Goal: Task Accomplishment & Management: Complete application form

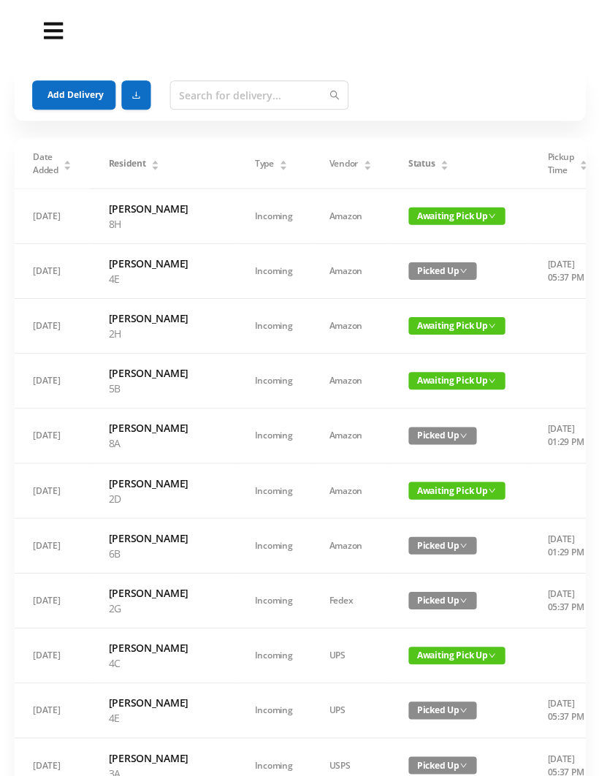
click at [408, 389] on span "Awaiting Pick Up" at bounding box center [456, 380] width 96 height 18
click at [405, 483] on link "Picked Up" at bounding box center [417, 484] width 95 height 23
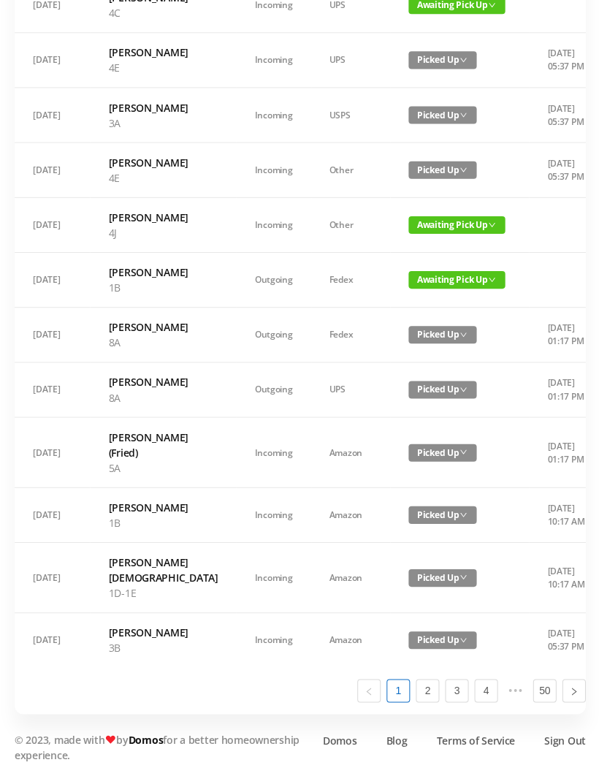
scroll to position [814, 0]
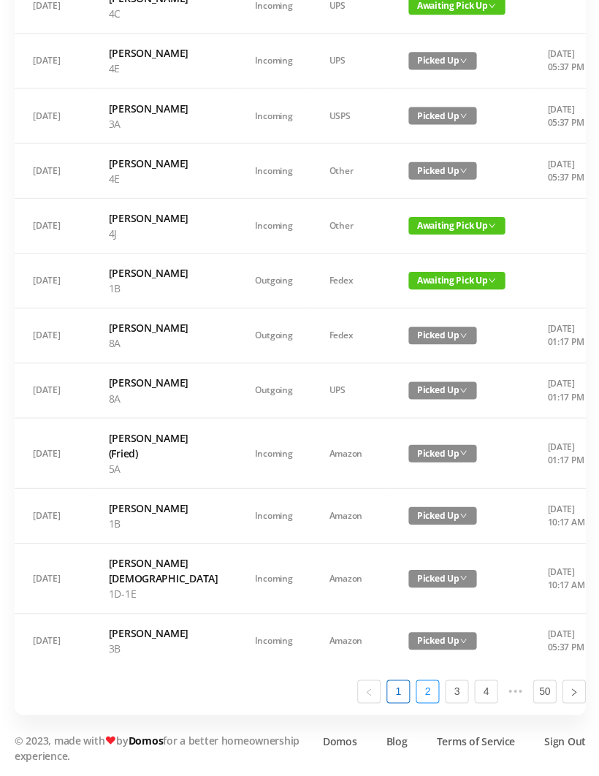
click at [430, 700] on link "2" at bounding box center [427, 690] width 22 height 22
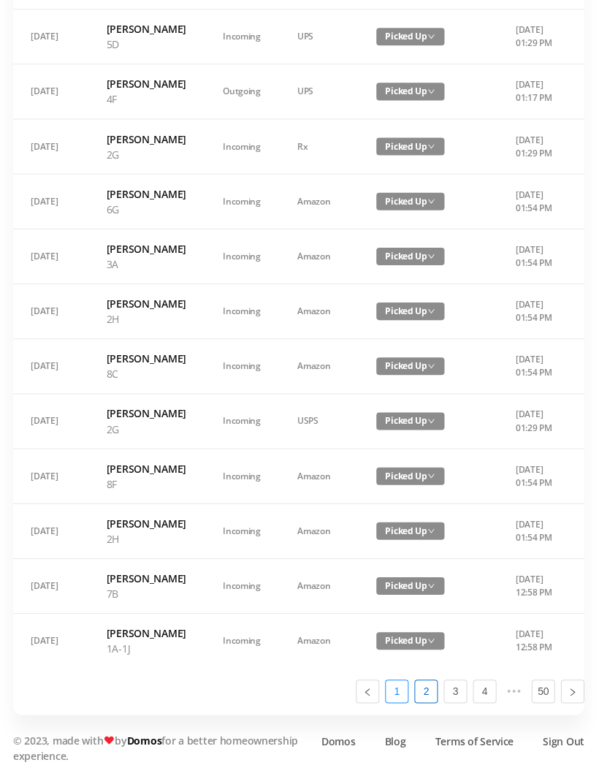
click at [394, 700] on link "1" at bounding box center [397, 690] width 22 height 22
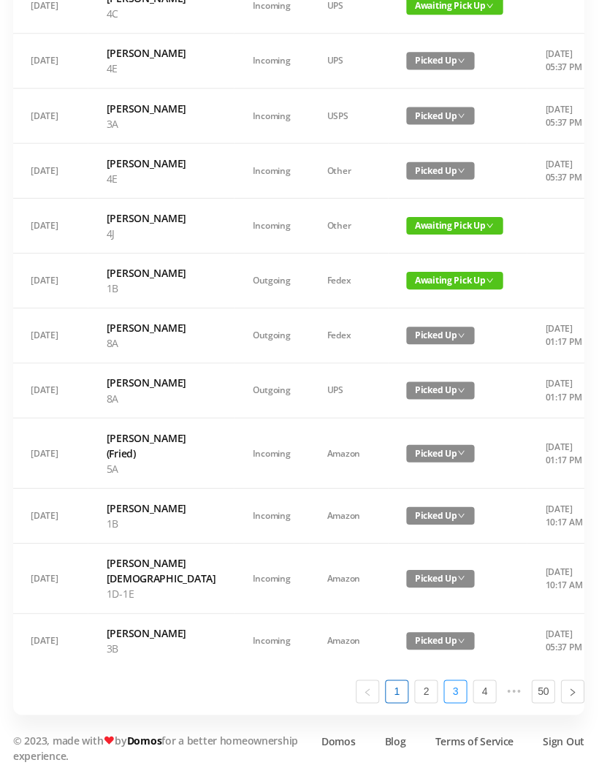
click at [465, 700] on link "3" at bounding box center [456, 690] width 22 height 22
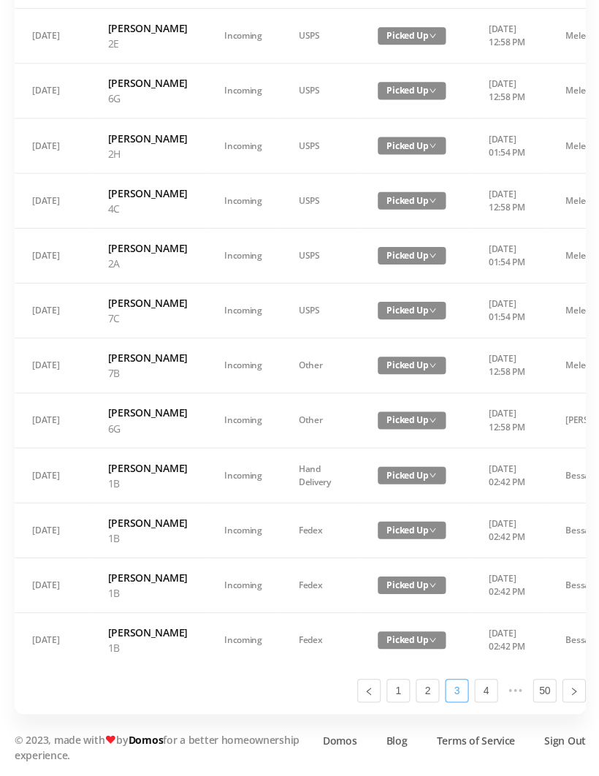
scroll to position [707, 0]
click at [485, 700] on link "4" at bounding box center [485, 690] width 22 height 22
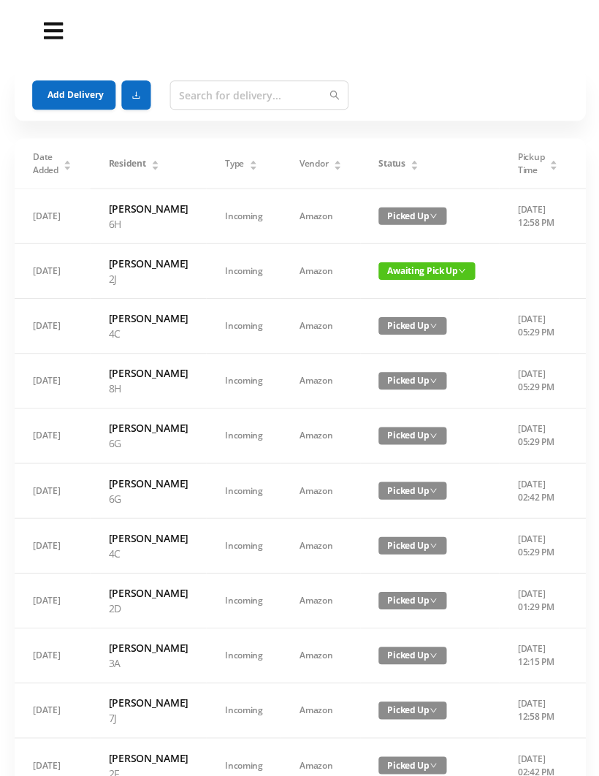
scroll to position [0, 0]
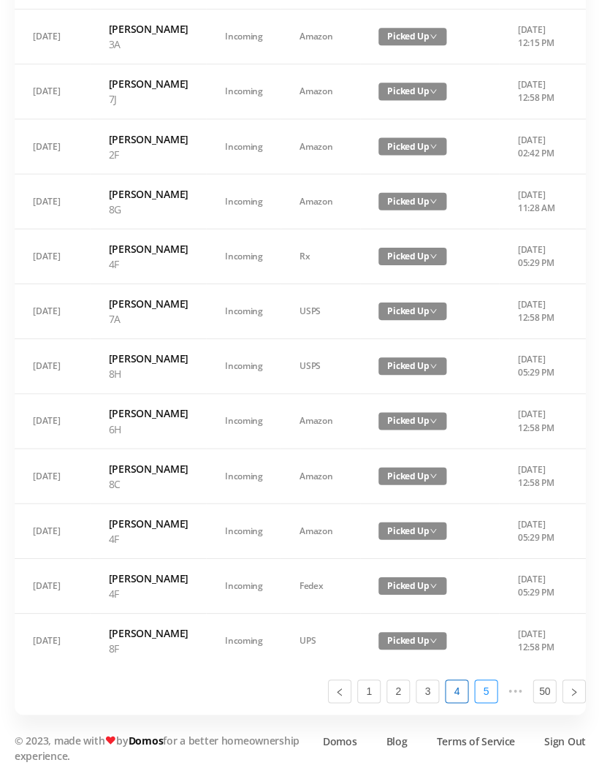
click at [489, 700] on link "5" at bounding box center [485, 690] width 22 height 22
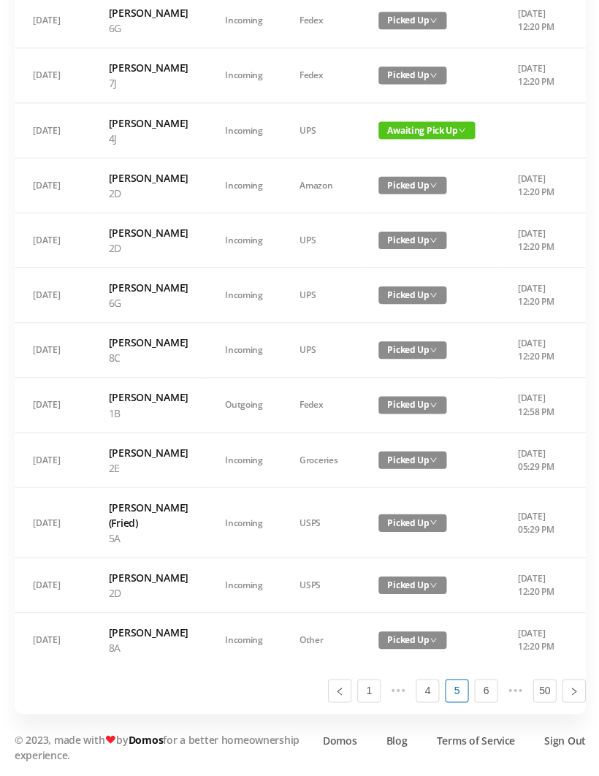
scroll to position [784, 0]
click at [486, 700] on link "6" at bounding box center [485, 690] width 22 height 22
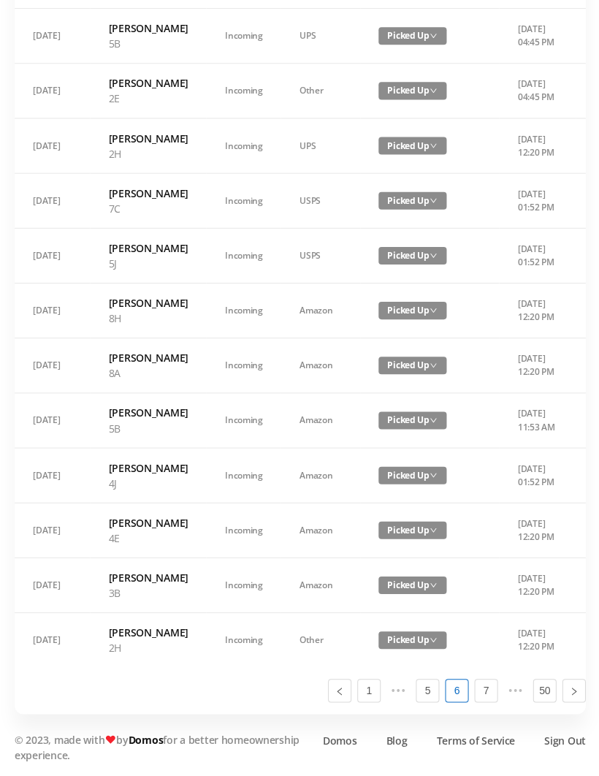
scroll to position [799, 0]
click at [372, 700] on link "1" at bounding box center [368, 690] width 22 height 22
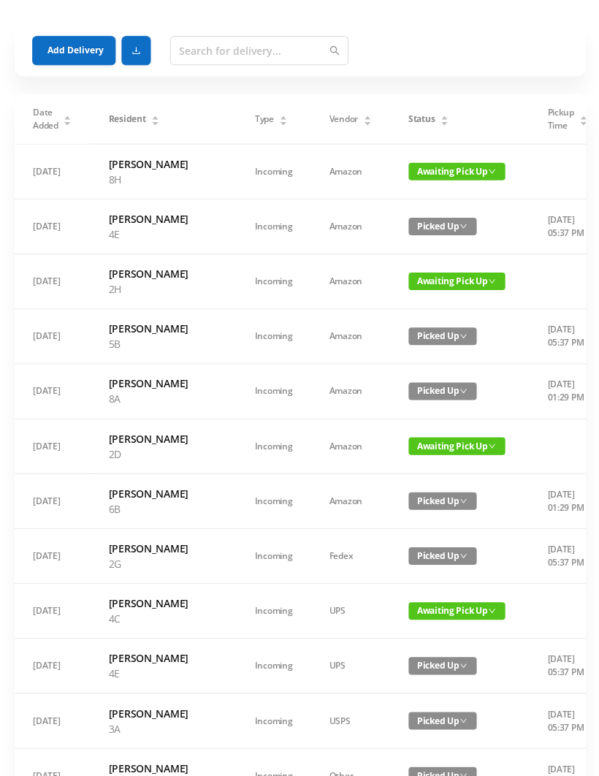
scroll to position [0, 0]
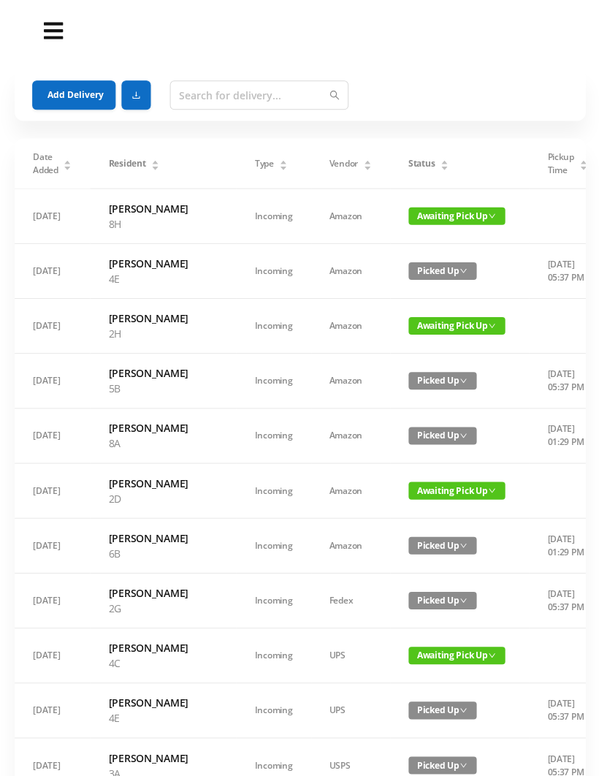
click at [88, 98] on button "Add Delivery" at bounding box center [73, 94] width 83 height 29
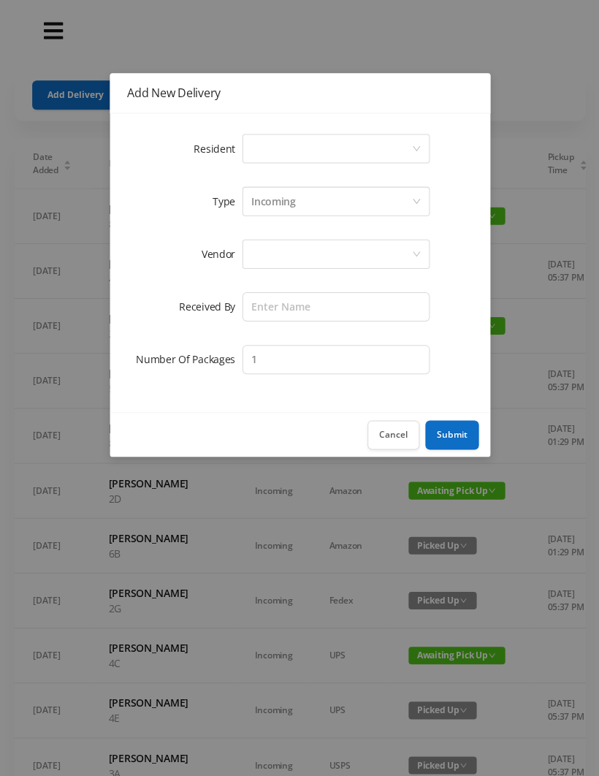
click at [300, 149] on div "Select a person" at bounding box center [331, 148] width 160 height 28
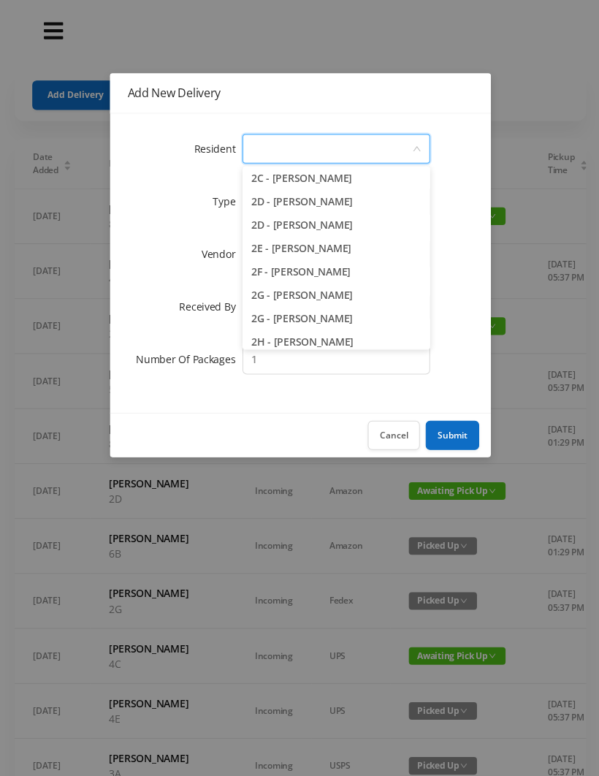
scroll to position [378, 0]
click at [352, 296] on li "2G - [PERSON_NAME]" at bounding box center [335, 293] width 187 height 23
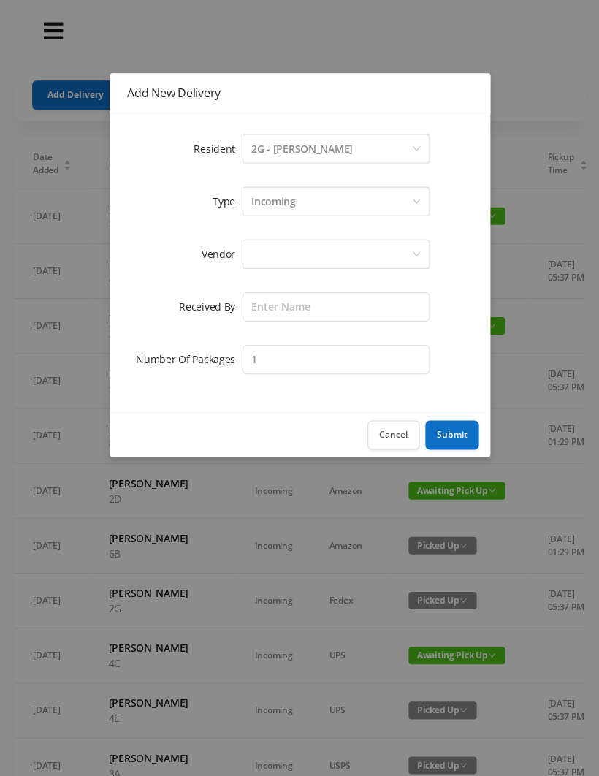
click at [308, 207] on div "Incoming" at bounding box center [331, 201] width 160 height 28
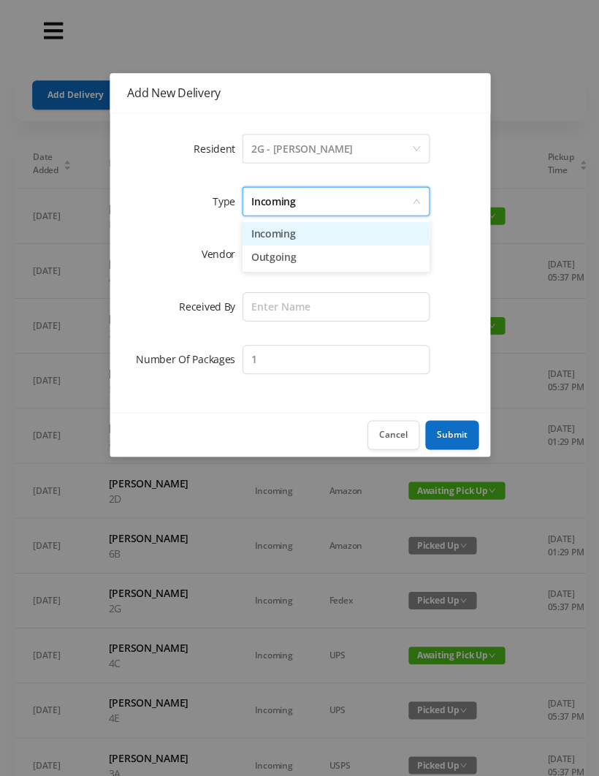
click at [291, 243] on li "Incoming" at bounding box center [335, 232] width 187 height 23
click at [287, 256] on div at bounding box center [331, 254] width 160 height 28
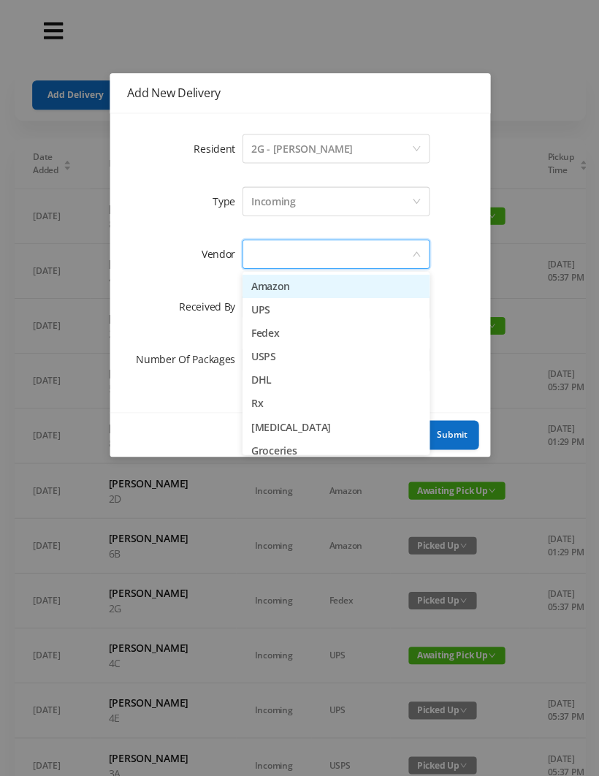
click at [287, 294] on li "Amazon" at bounding box center [335, 285] width 187 height 23
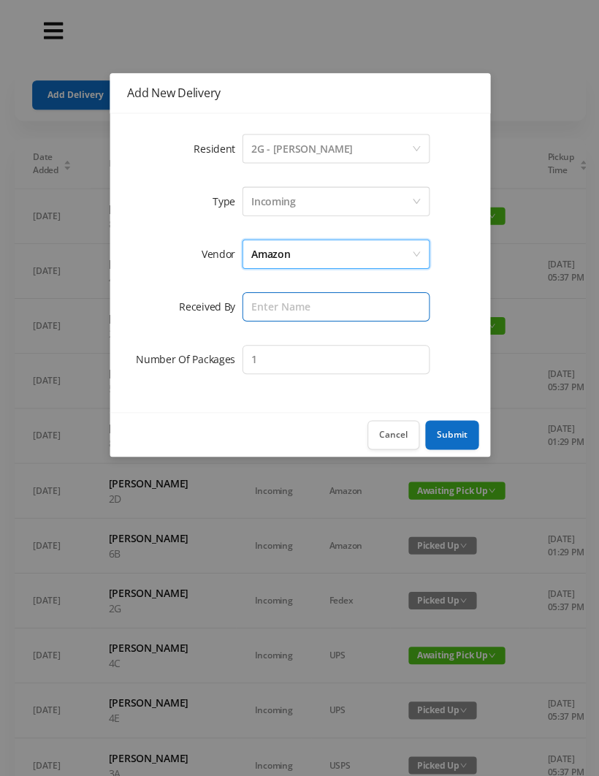
click at [281, 311] on input "text" at bounding box center [335, 305] width 187 height 29
type input "Melece"
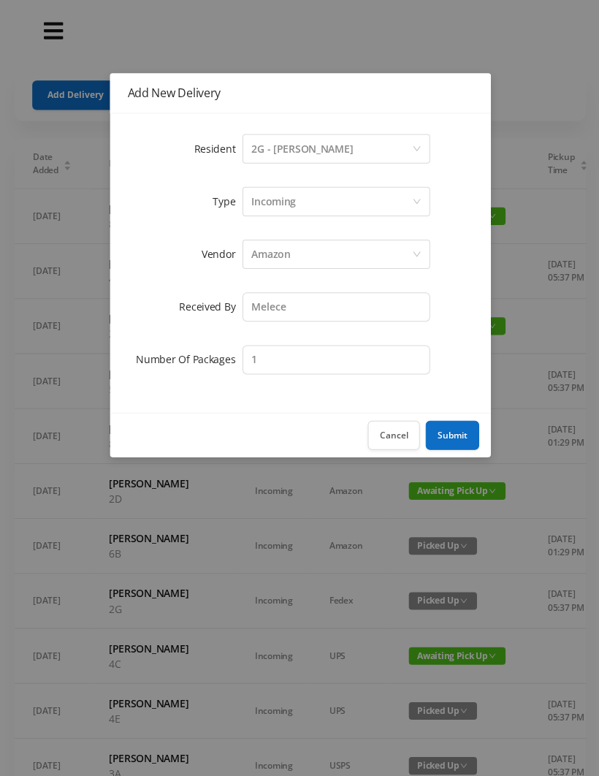
click at [451, 429] on button "Submit" at bounding box center [450, 433] width 53 height 29
